Goal: Task Accomplishment & Management: Complete application form

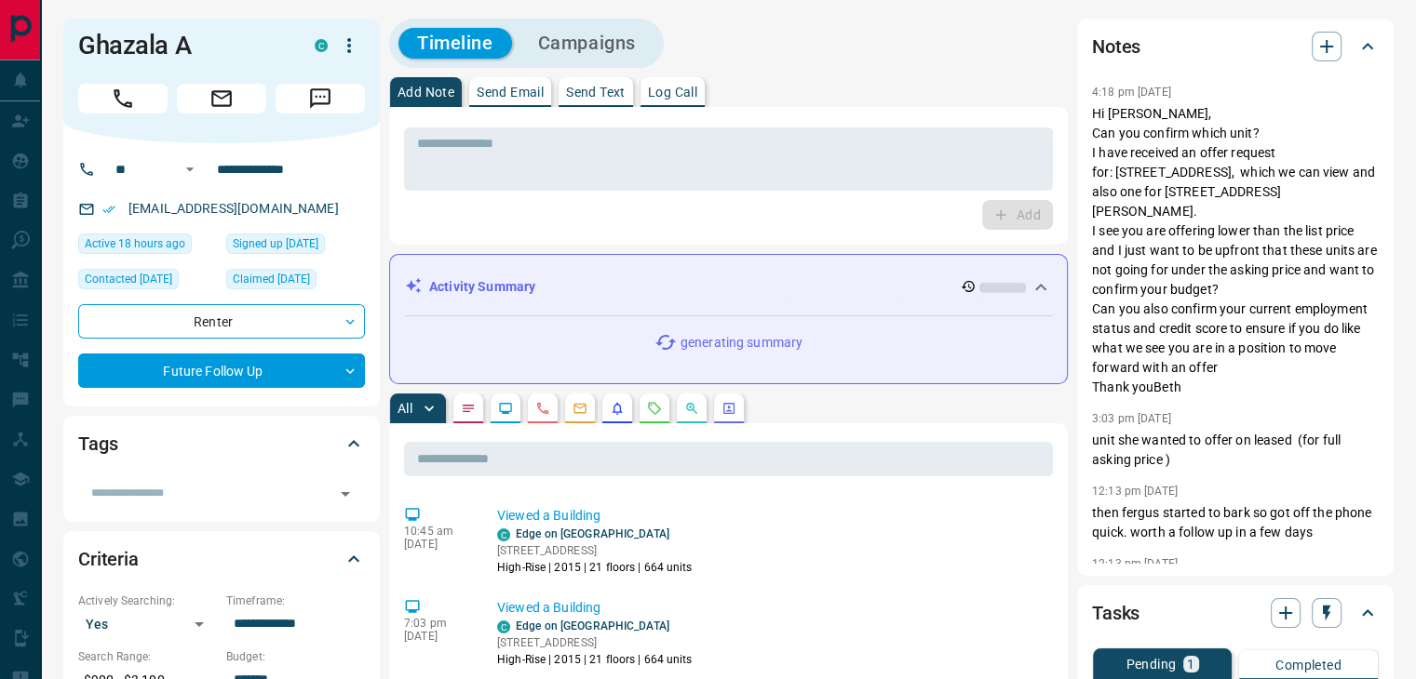
click at [652, 410] on icon "Requests" at bounding box center [655, 408] width 12 height 12
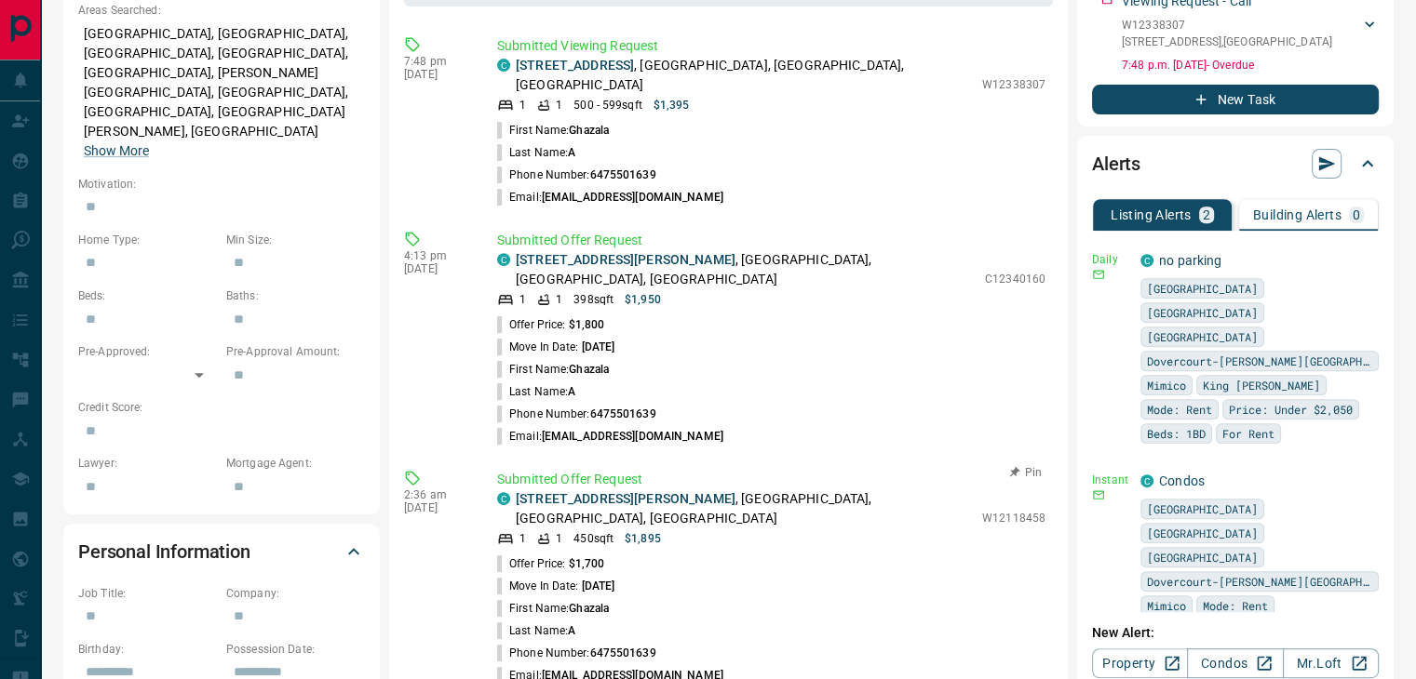
scroll to position [745, 0]
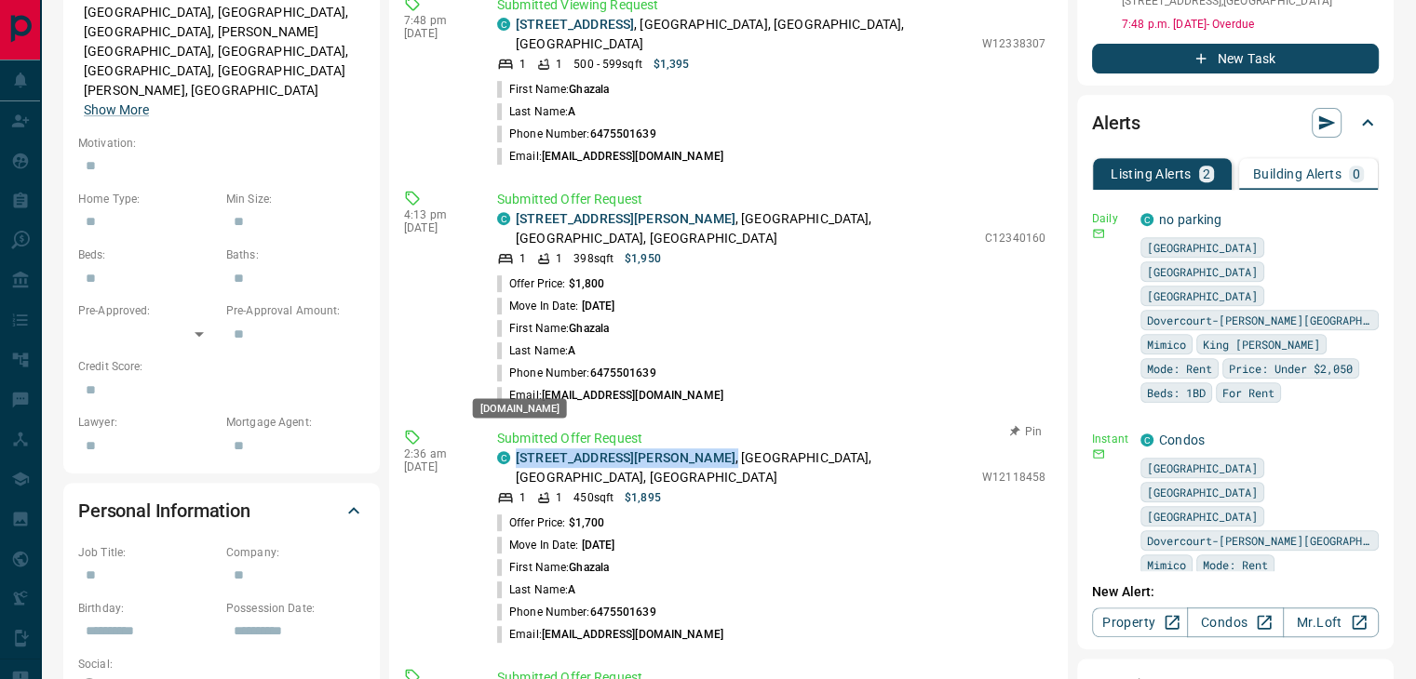
drag, startPoint x: 674, startPoint y: 377, endPoint x: 502, endPoint y: 377, distance: 172.2
click at [502, 449] on div "C [STREET_ADDRESS][PERSON_NAME]" at bounding box center [735, 468] width 476 height 39
copy p "[STREET_ADDRESS][PERSON_NAME] ,"
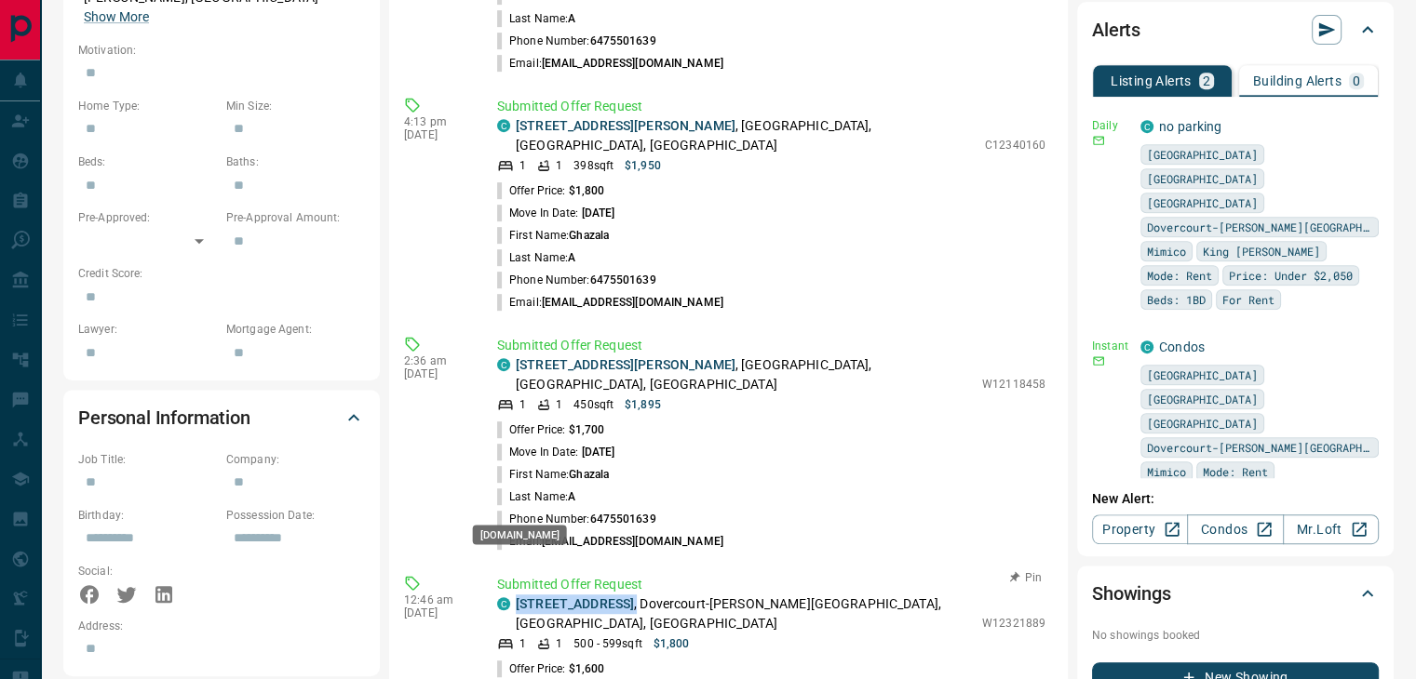
drag, startPoint x: 666, startPoint y: 502, endPoint x: 504, endPoint y: 503, distance: 161.9
click at [504, 595] on div "C 110 - [STREET_ADDRESS][PERSON_NAME]" at bounding box center [735, 614] width 476 height 39
copy p "[STREET_ADDRESS] ,"
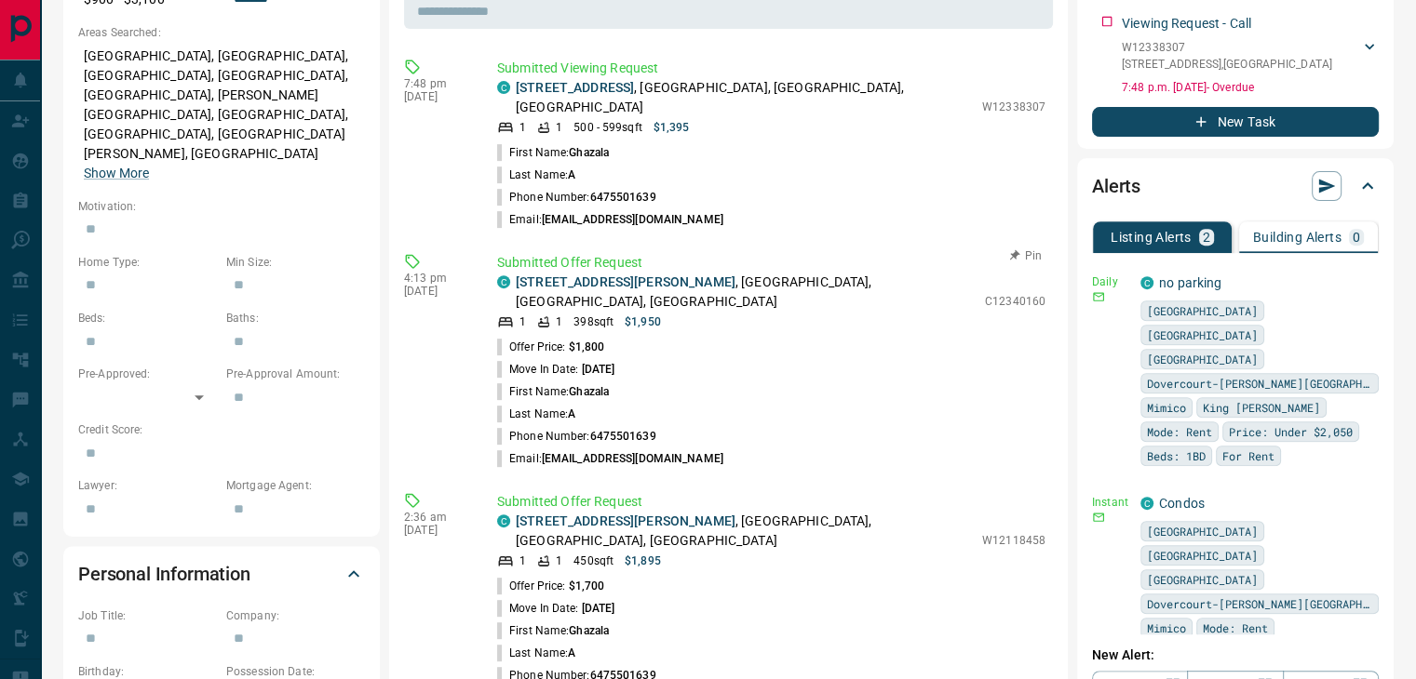
scroll to position [652, 0]
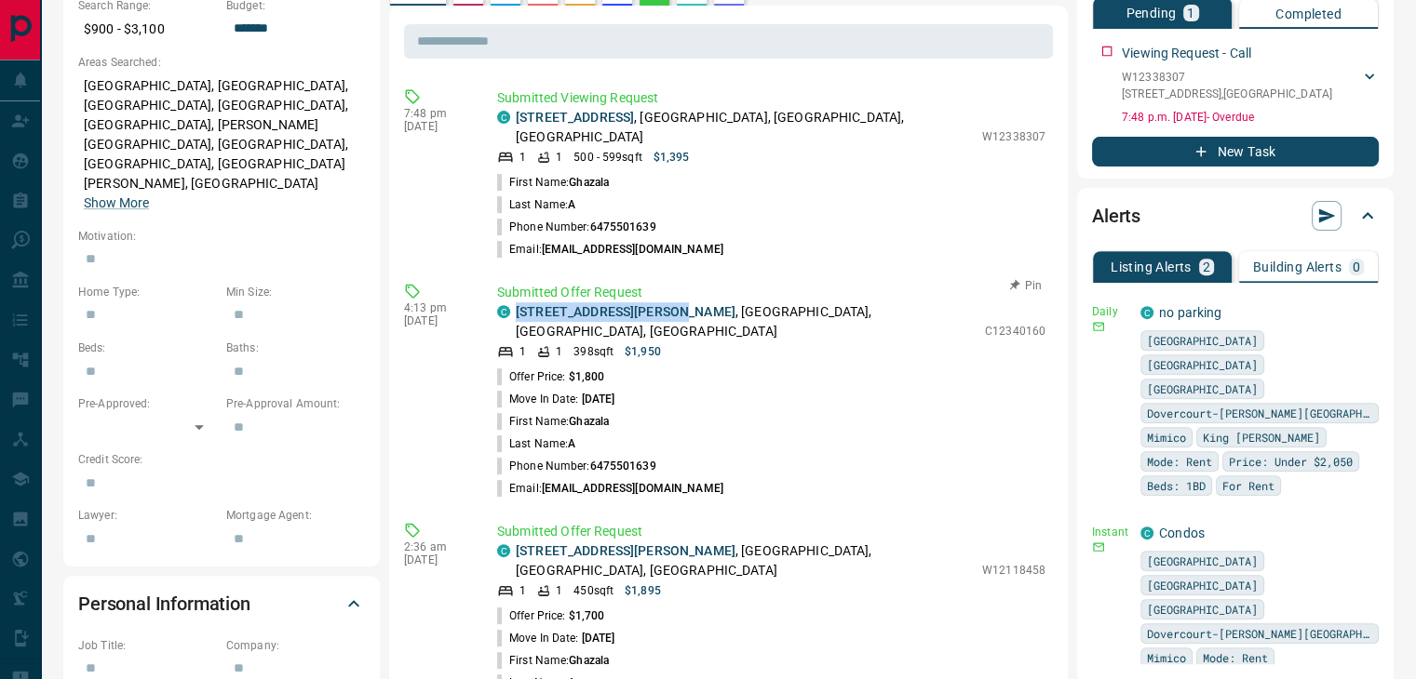
drag, startPoint x: 653, startPoint y: 249, endPoint x: 513, endPoint y: 247, distance: 140.6
click at [513, 302] on div "C [STREET_ADDRESS][PERSON_NAME]" at bounding box center [736, 321] width 478 height 39
copy link "[STREET_ADDRESS][PERSON_NAME]"
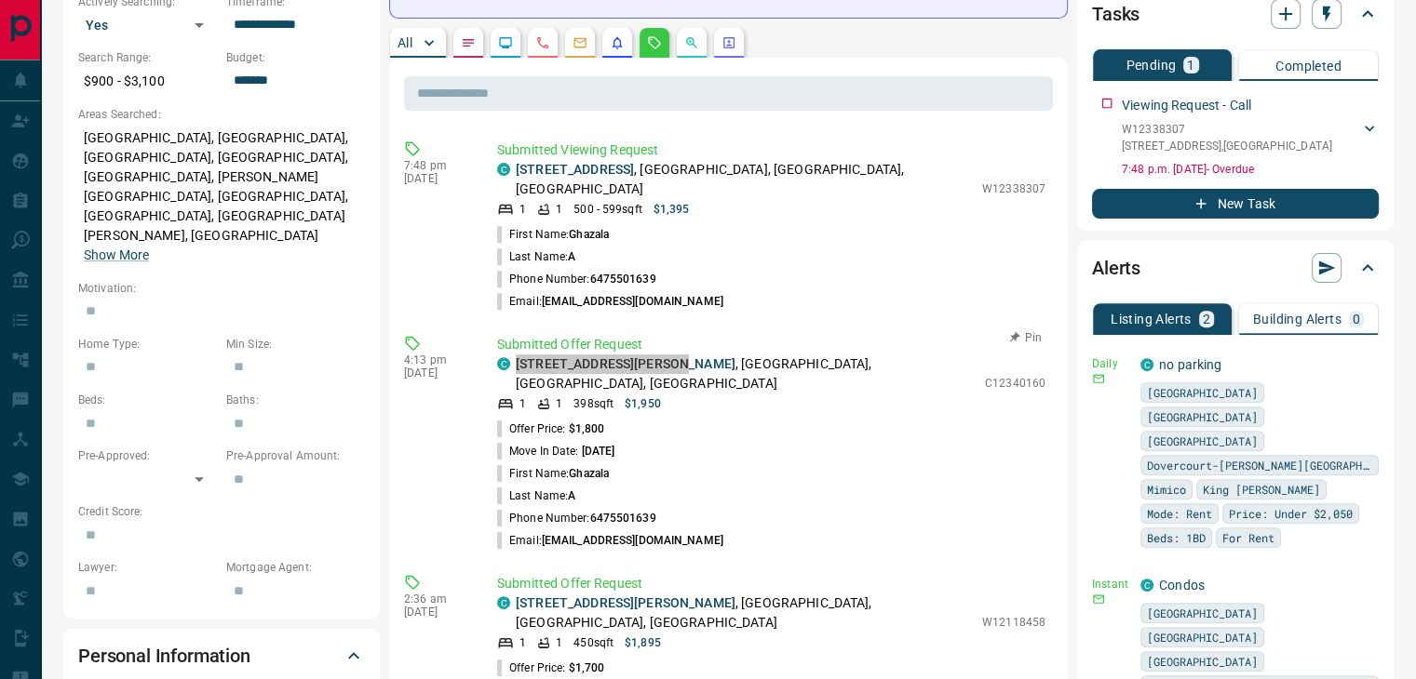
scroll to position [558, 0]
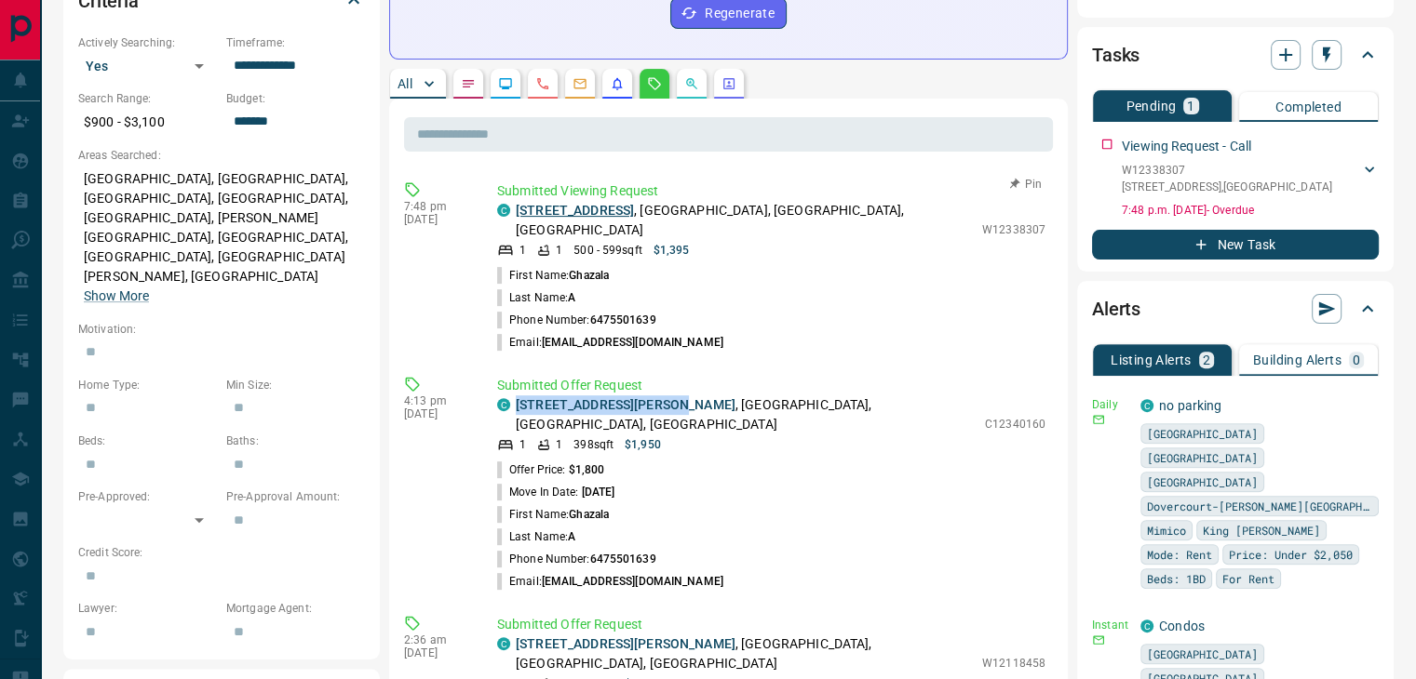
drag, startPoint x: 626, startPoint y: 171, endPoint x: 517, endPoint y: 171, distance: 108.9
click at [517, 201] on p "[STREET_ADDRESS]" at bounding box center [744, 220] width 457 height 39
copy link "[STREET_ADDRESS]"
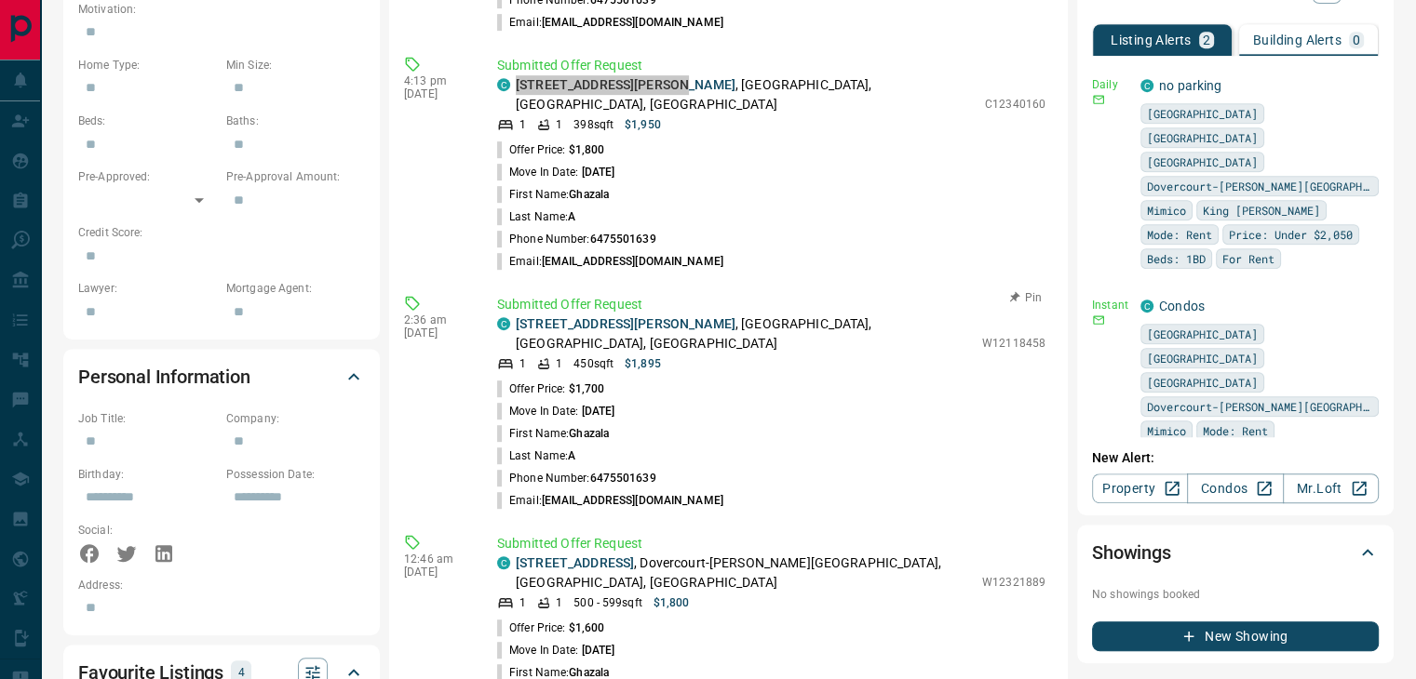
scroll to position [931, 0]
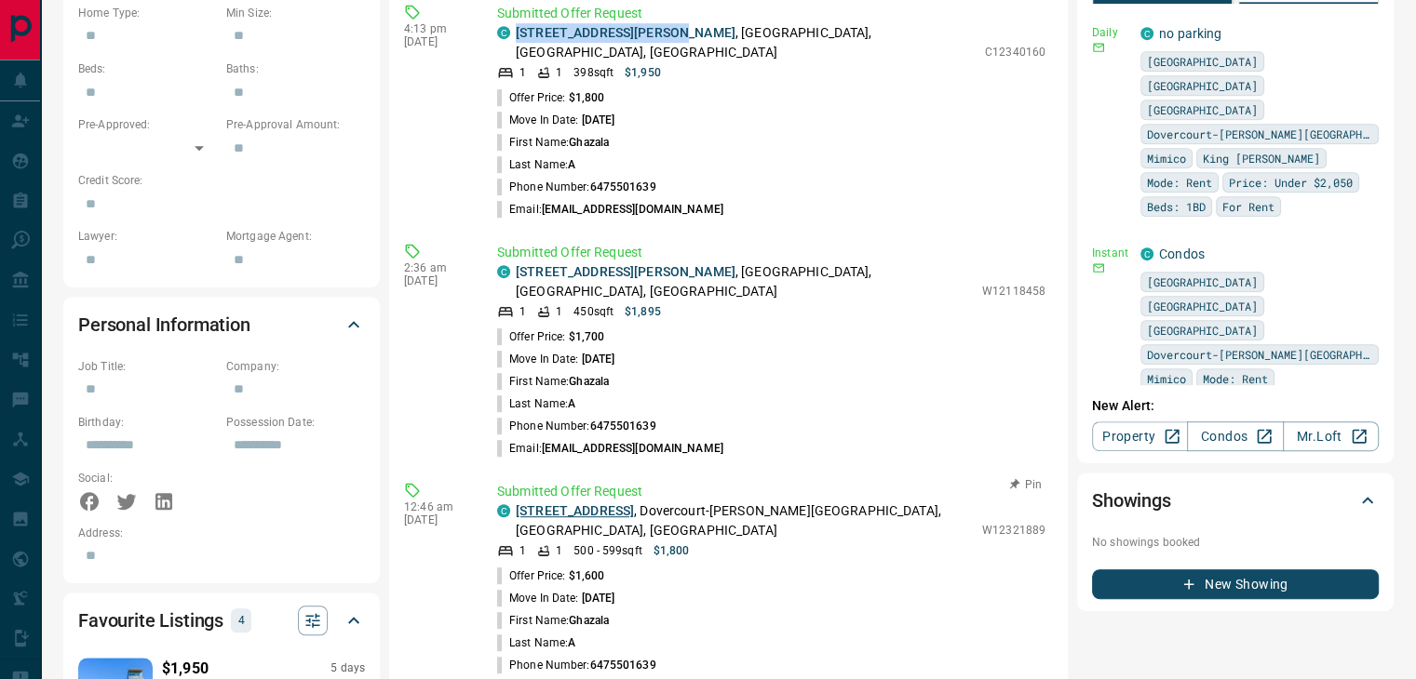
click at [594, 504] on link "[STREET_ADDRESS]" at bounding box center [575, 511] width 118 height 15
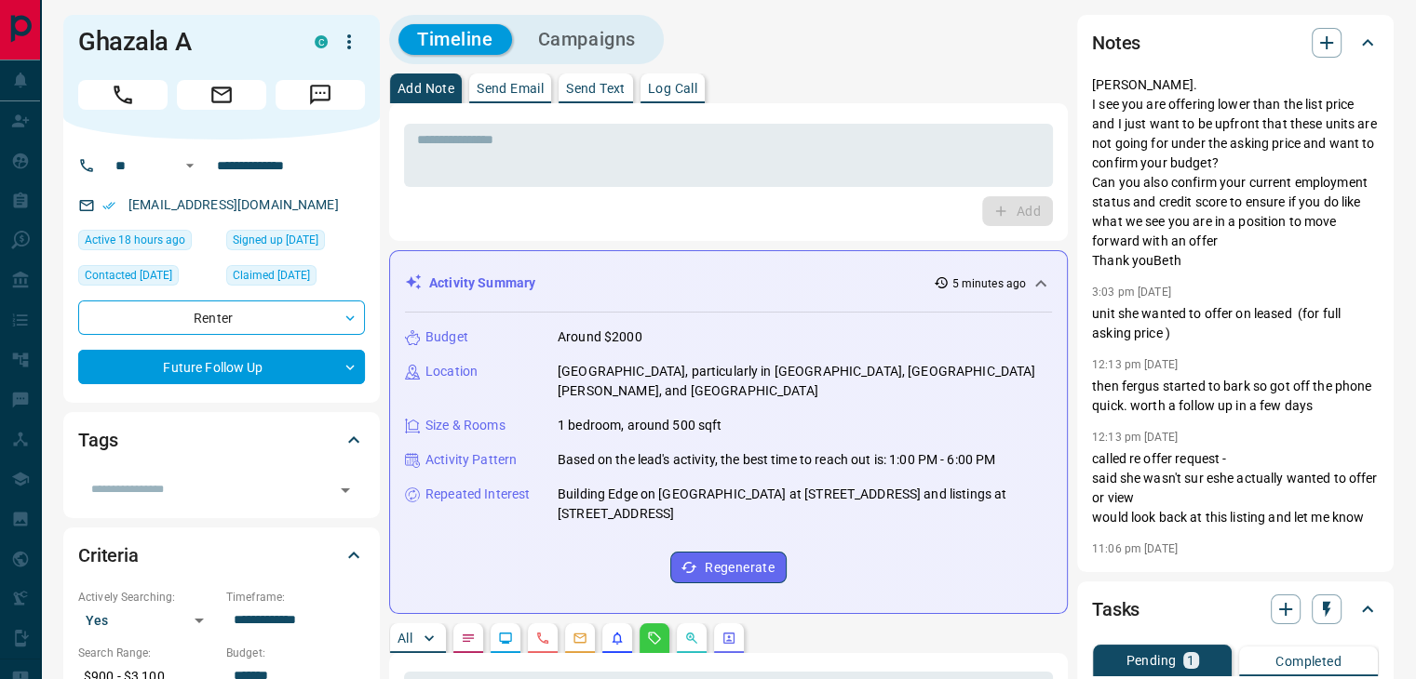
scroll to position [0, 0]
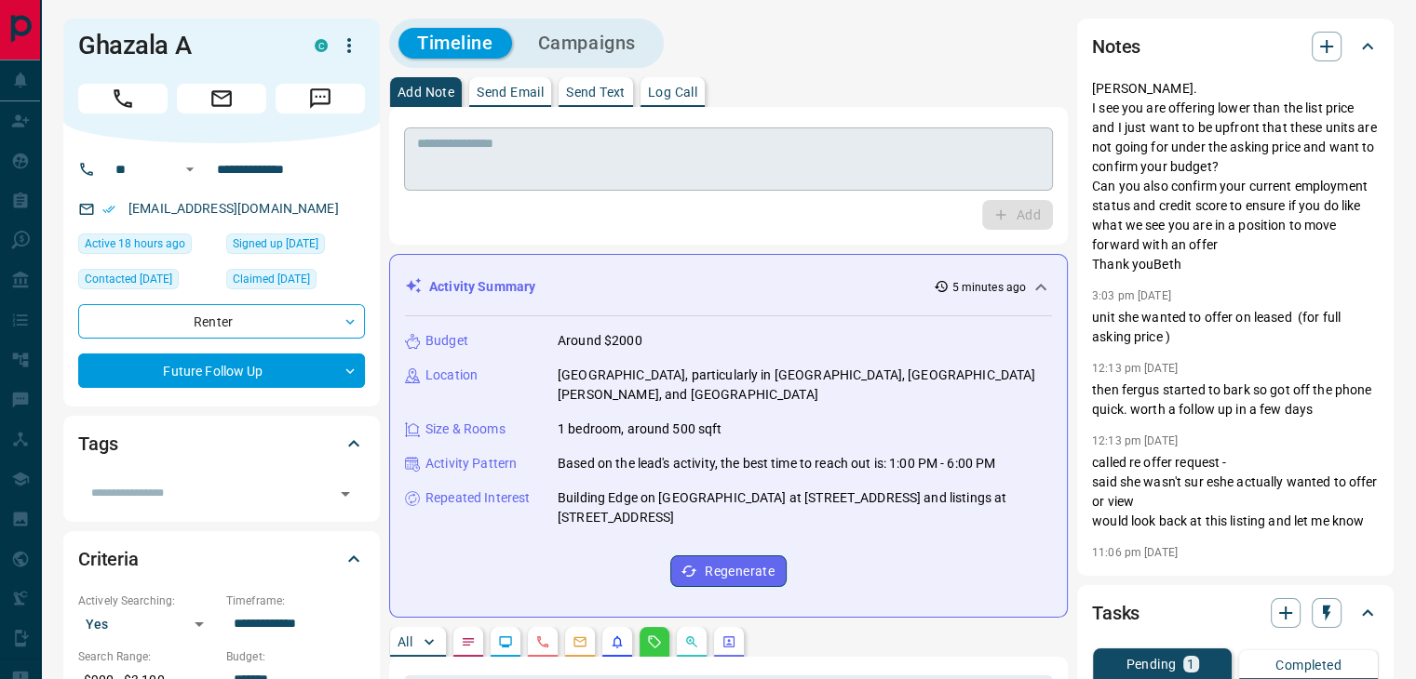
click at [522, 143] on textarea at bounding box center [728, 159] width 623 height 47
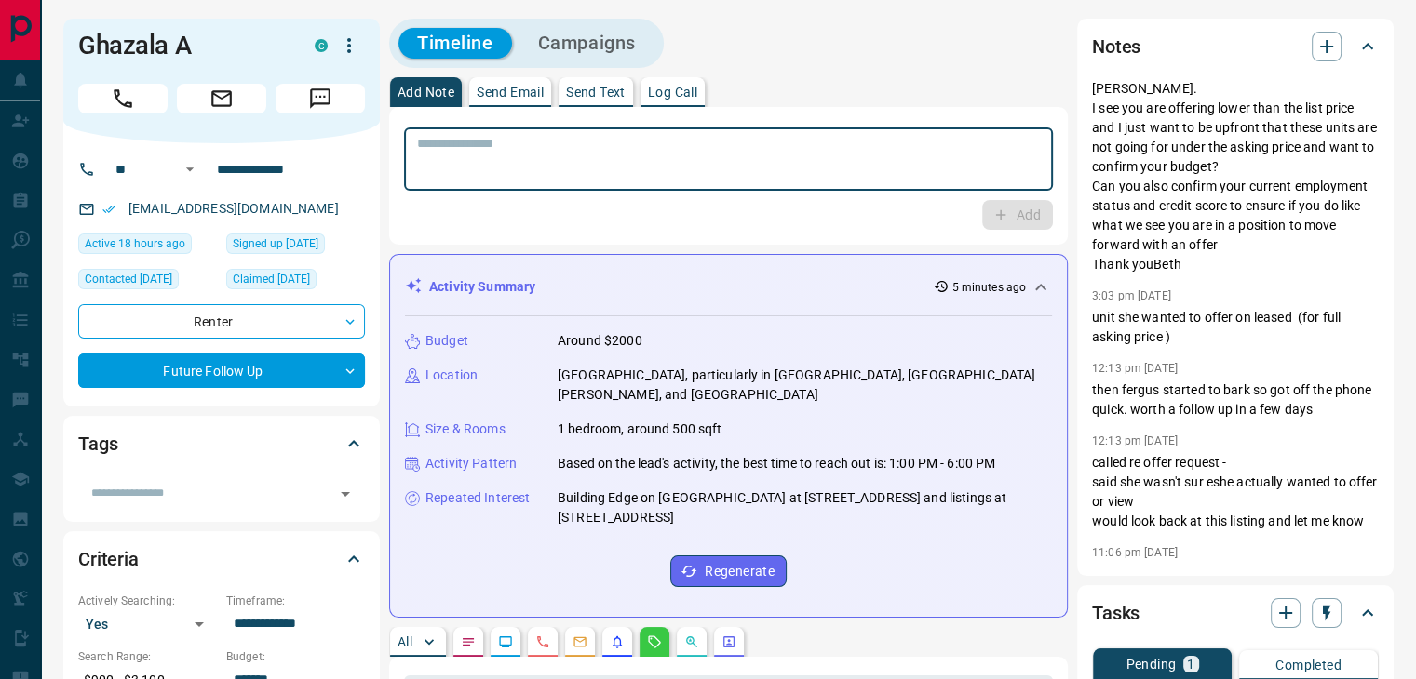
paste textarea "**********"
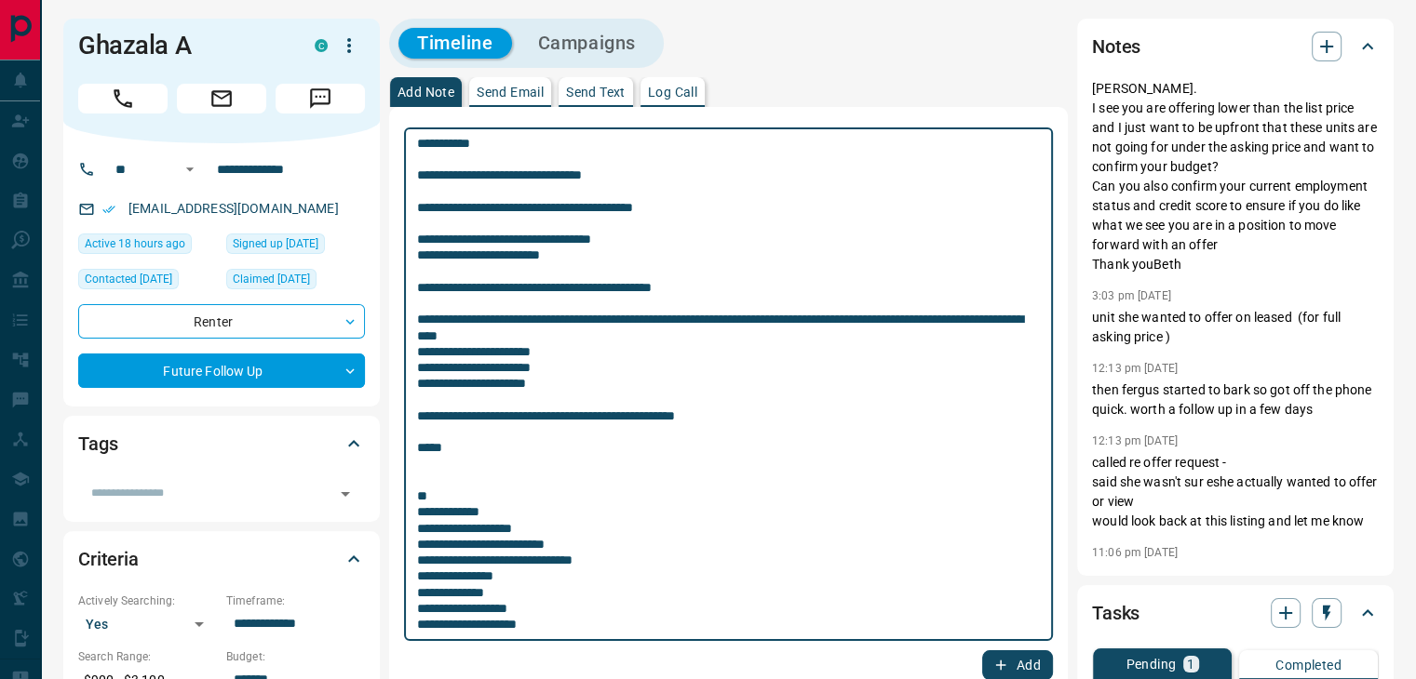
type textarea "**********"
click at [1013, 666] on button "Add" at bounding box center [1017, 666] width 71 height 30
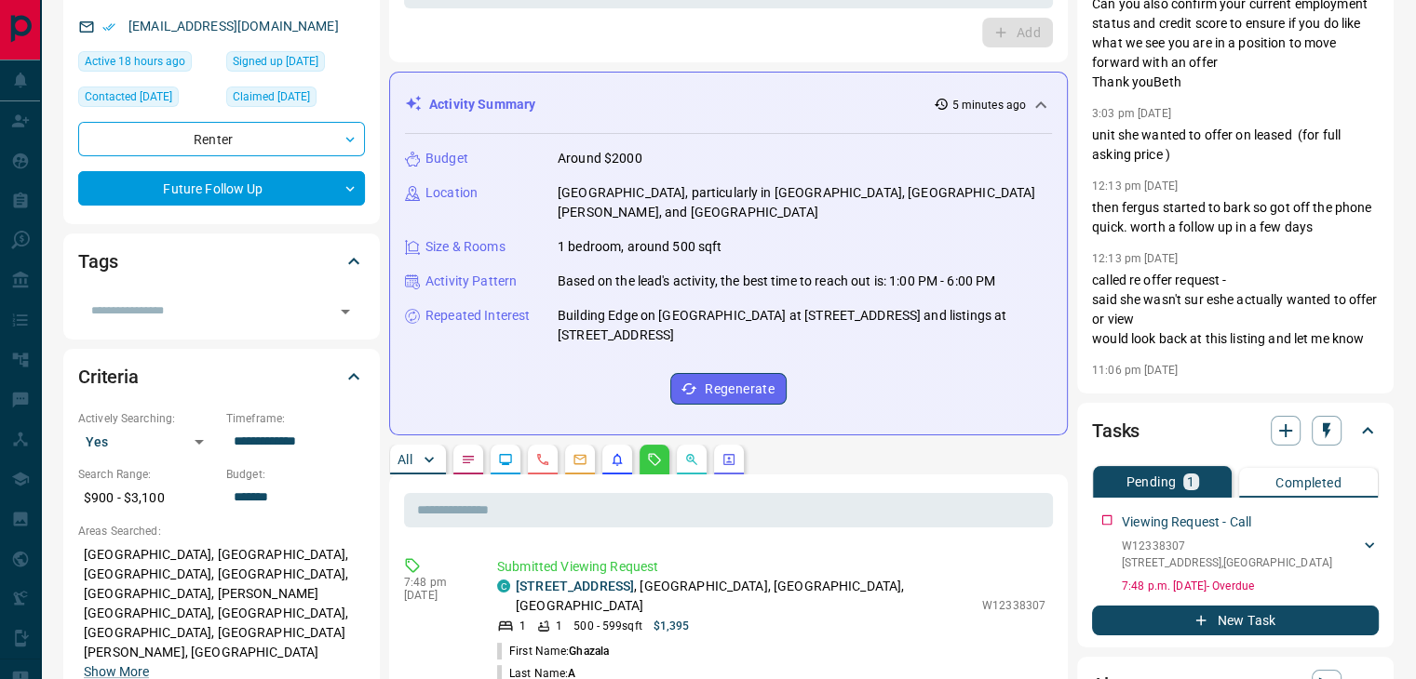
scroll to position [186, 0]
